Goal: Information Seeking & Learning: Learn about a topic

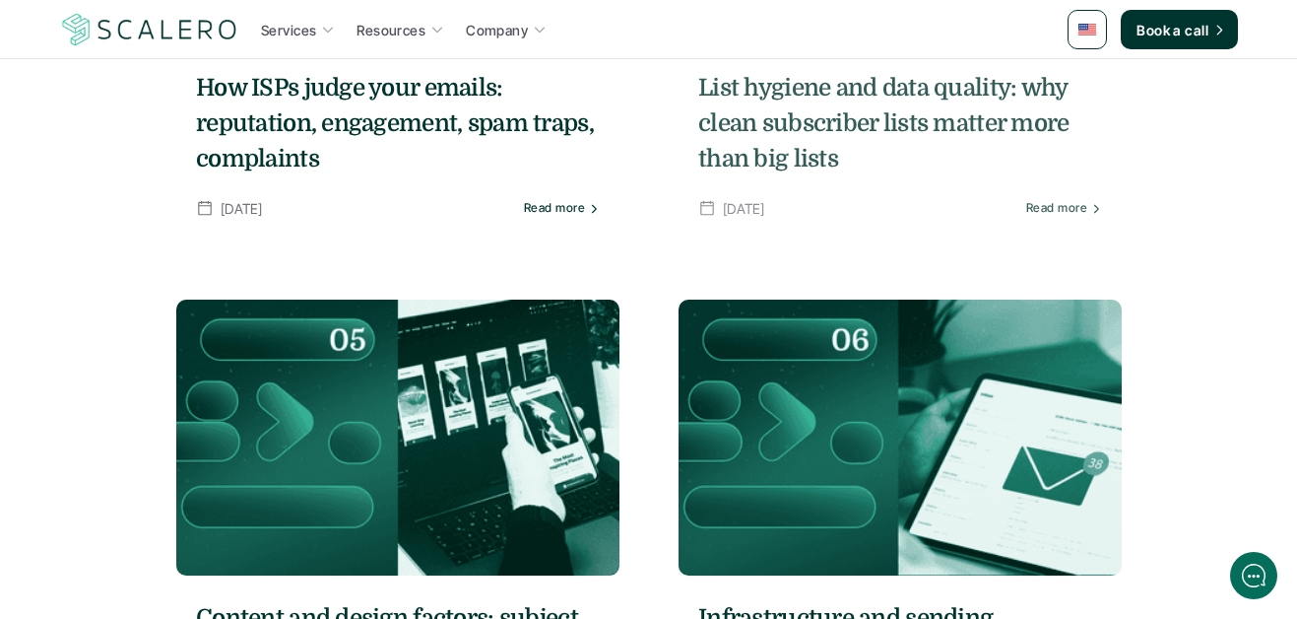
scroll to position [1011, 0]
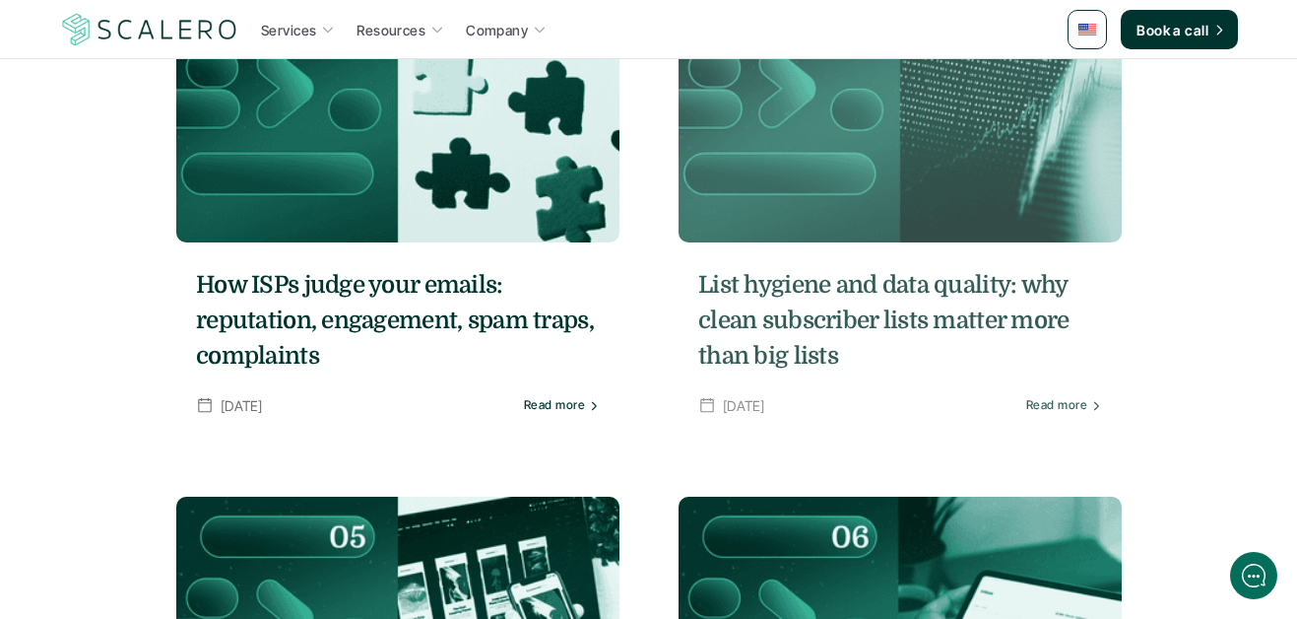
click at [804, 308] on h5 "List hygiene and data quality: why clean subscriber lists matter more than big …" at bounding box center [900, 320] width 404 height 106
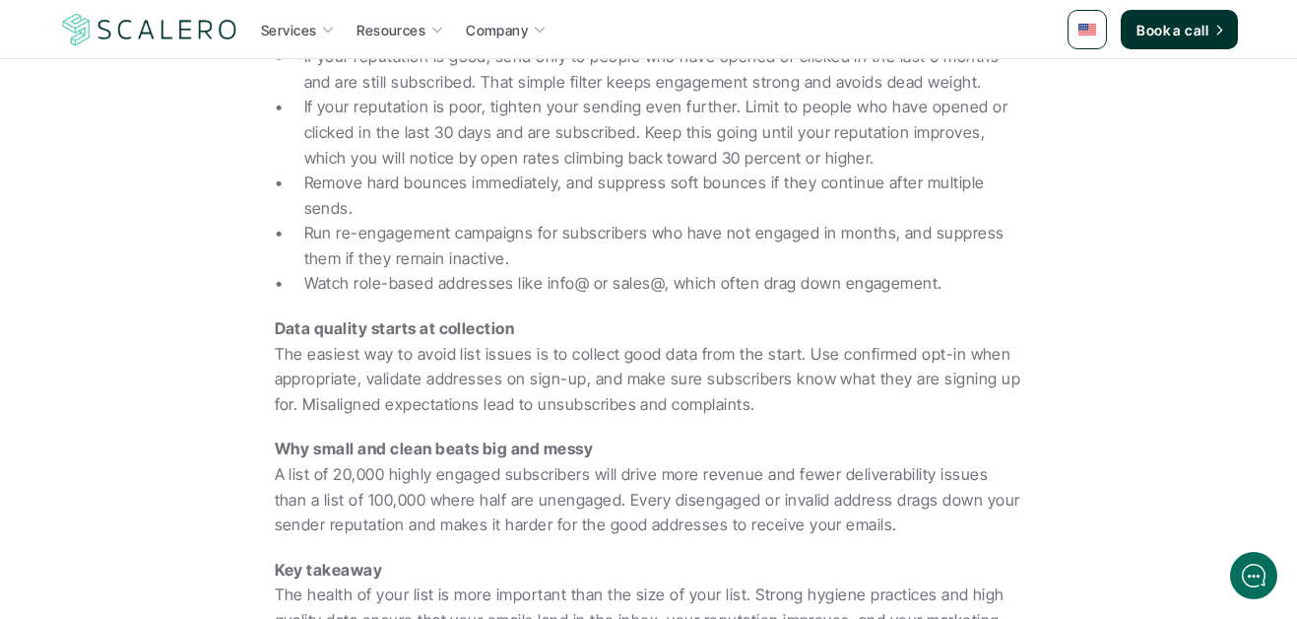
scroll to position [1343, 0]
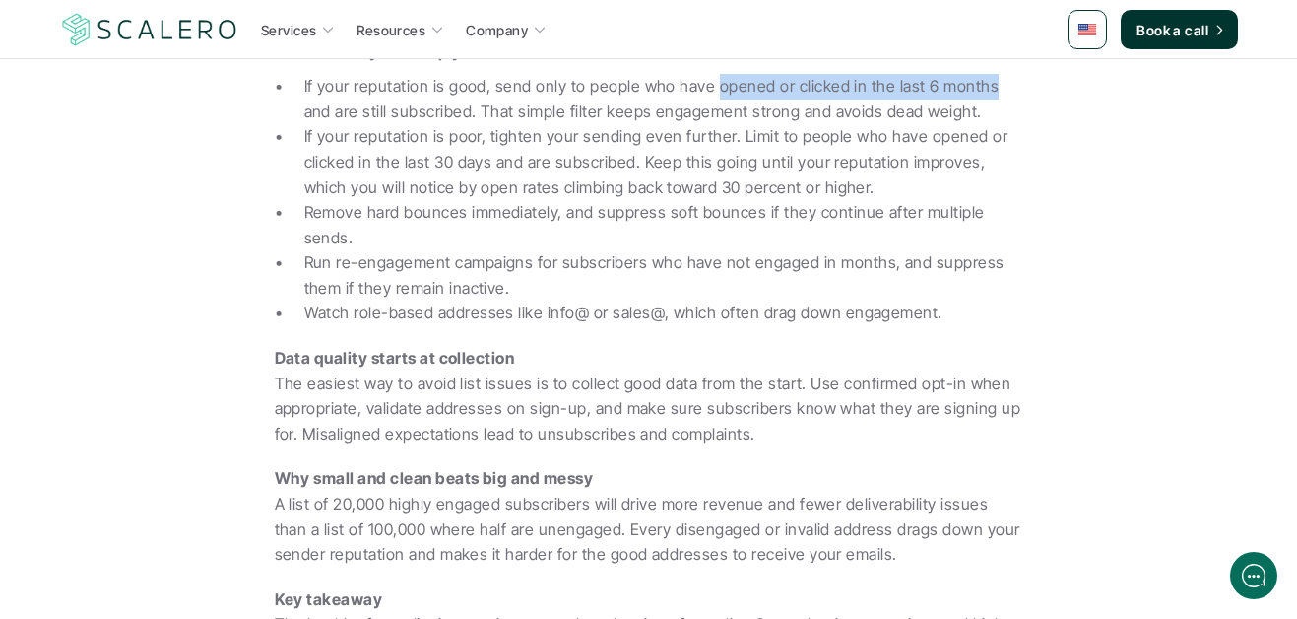
drag, startPoint x: 710, startPoint y: 87, endPoint x: 982, endPoint y: 88, distance: 271.9
click at [982, 88] on p "If your reputation is good, send only to people who have opened or clicked in t…" at bounding box center [663, 99] width 719 height 50
copy p "opened or clicked in the last 6 months"
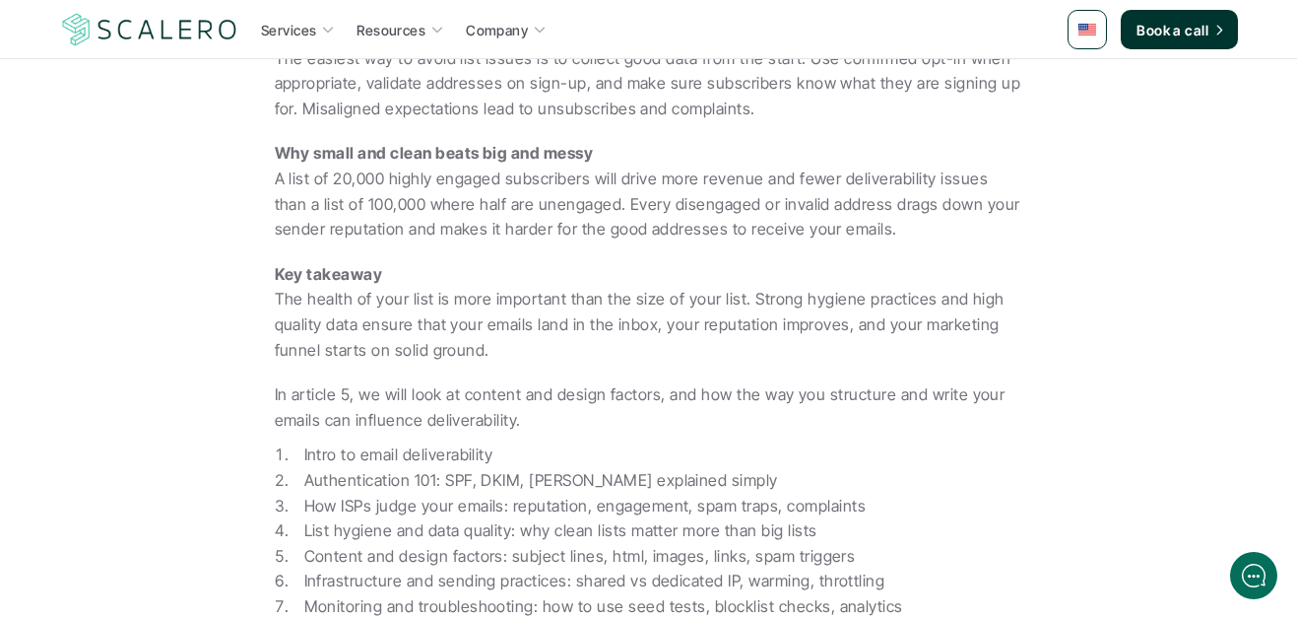
scroll to position [1878, 0]
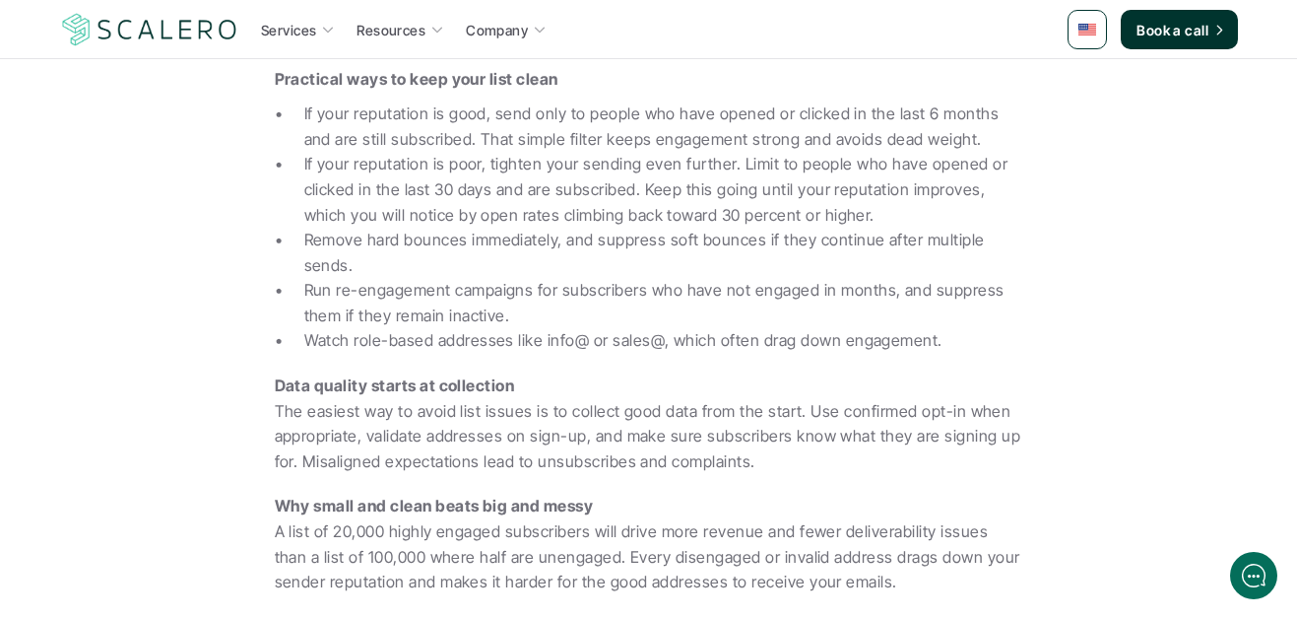
scroll to position [1316, 0]
drag, startPoint x: 712, startPoint y: 115, endPoint x: 986, endPoint y: 119, distance: 273.9
click at [986, 119] on p "If your reputation is good, send only to people who have opened or clicked in t…" at bounding box center [663, 125] width 719 height 50
copy p "opened or clicked in the last 6 months"
